Goal: Information Seeking & Learning: Learn about a topic

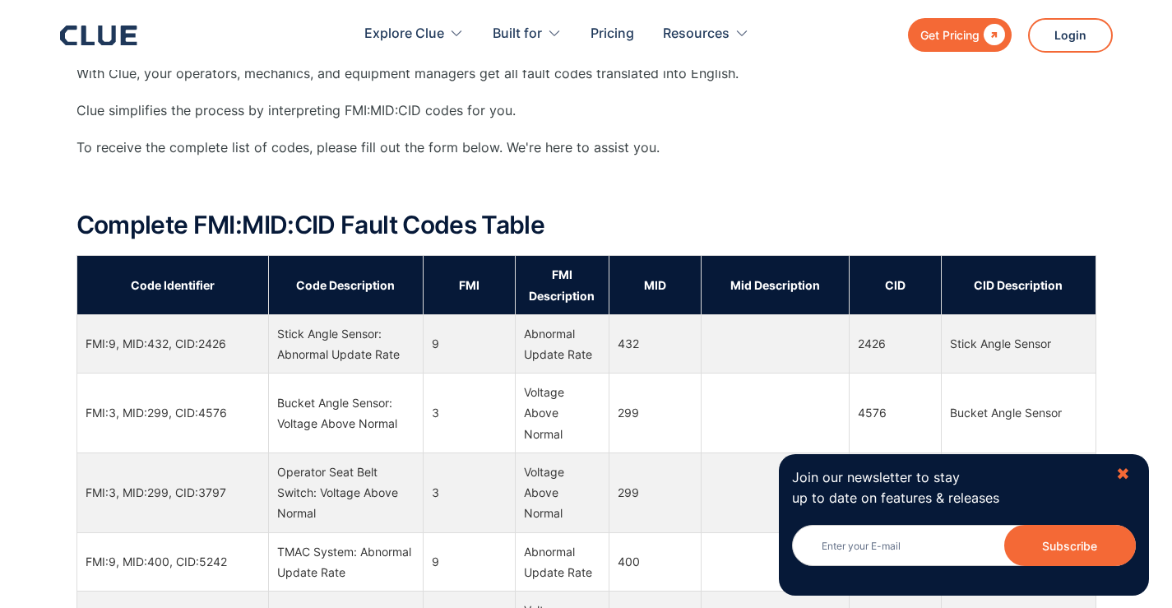
click at [1124, 472] on div "✖" at bounding box center [1124, 474] width 14 height 21
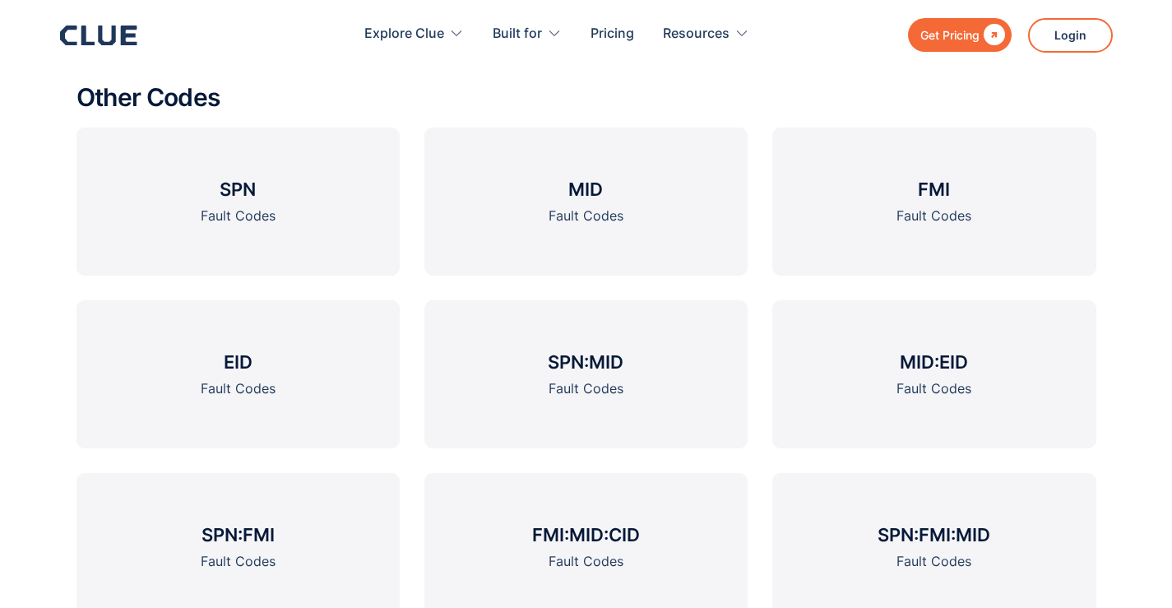
scroll to position [2386, 0]
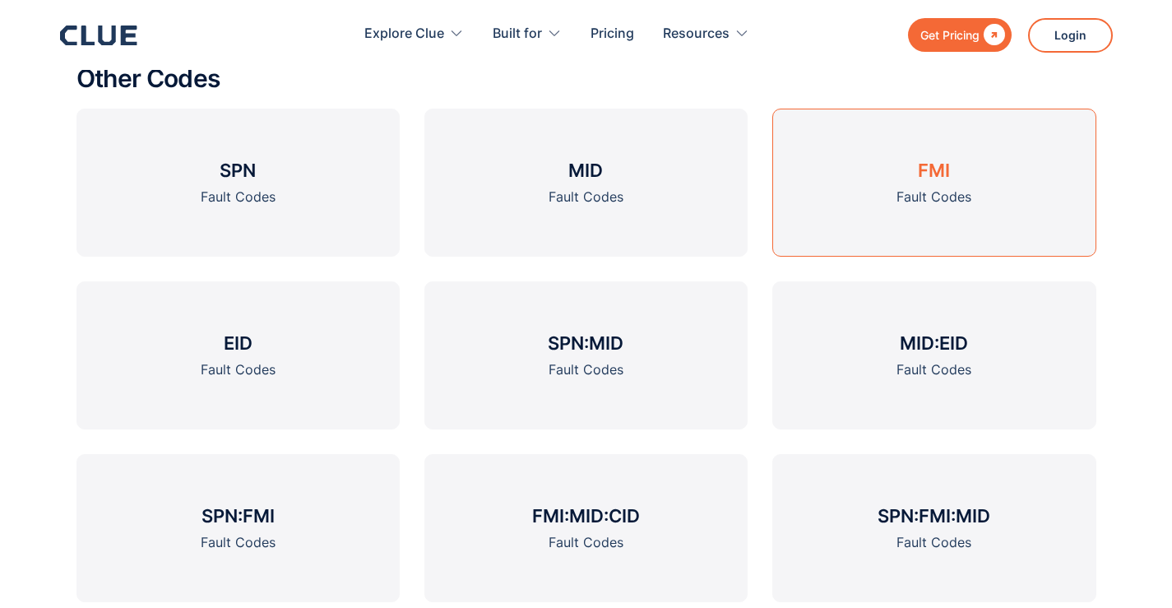
click at [928, 205] on div "Fault Codes" at bounding box center [934, 197] width 75 height 21
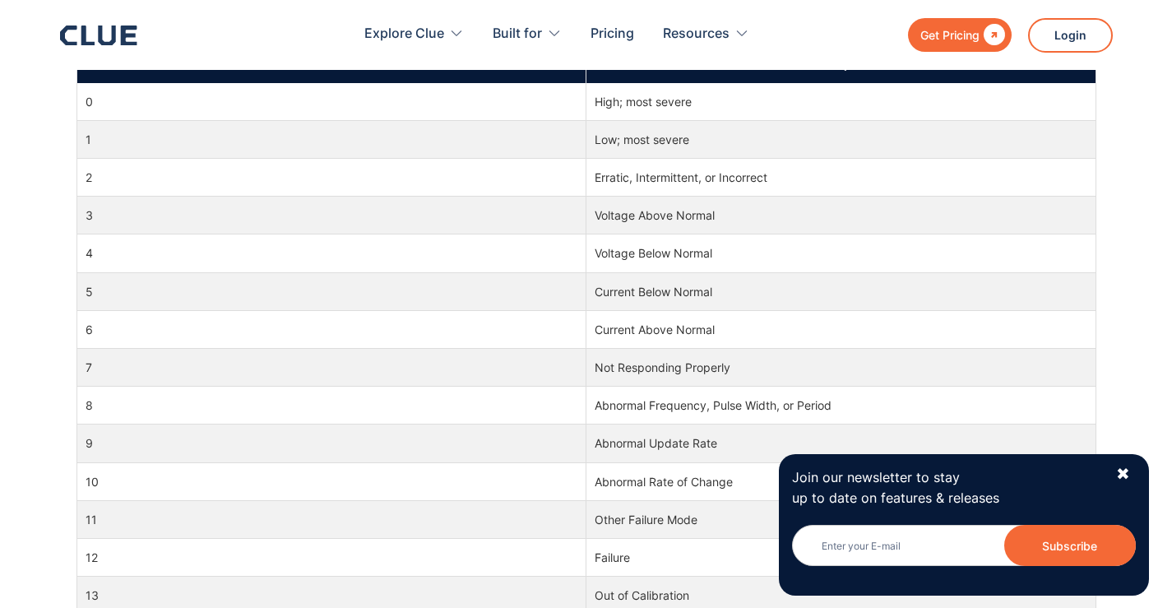
scroll to position [823, 0]
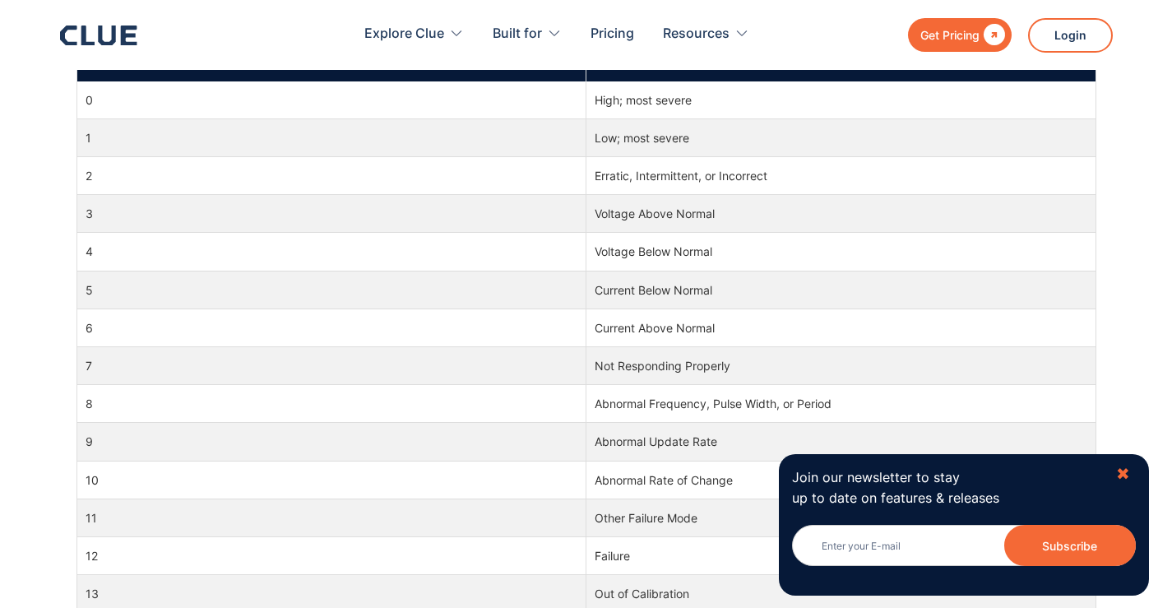
click at [1122, 473] on div "✖" at bounding box center [1124, 474] width 14 height 21
